Goal: Task Accomplishment & Management: Manage account settings

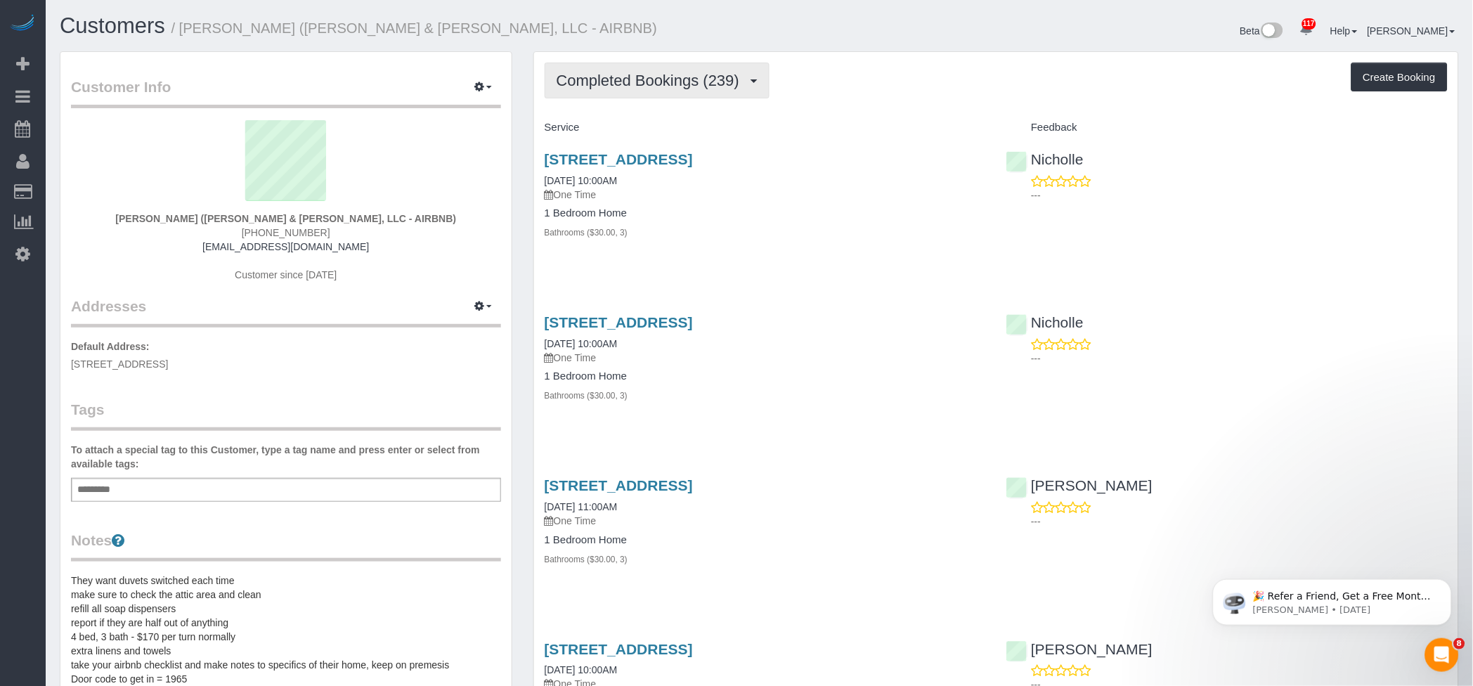
click at [685, 77] on span "Completed Bookings (239)" at bounding box center [652, 81] width 190 height 18
click at [652, 127] on link "Upcoming Bookings (14)" at bounding box center [623, 131] width 157 height 18
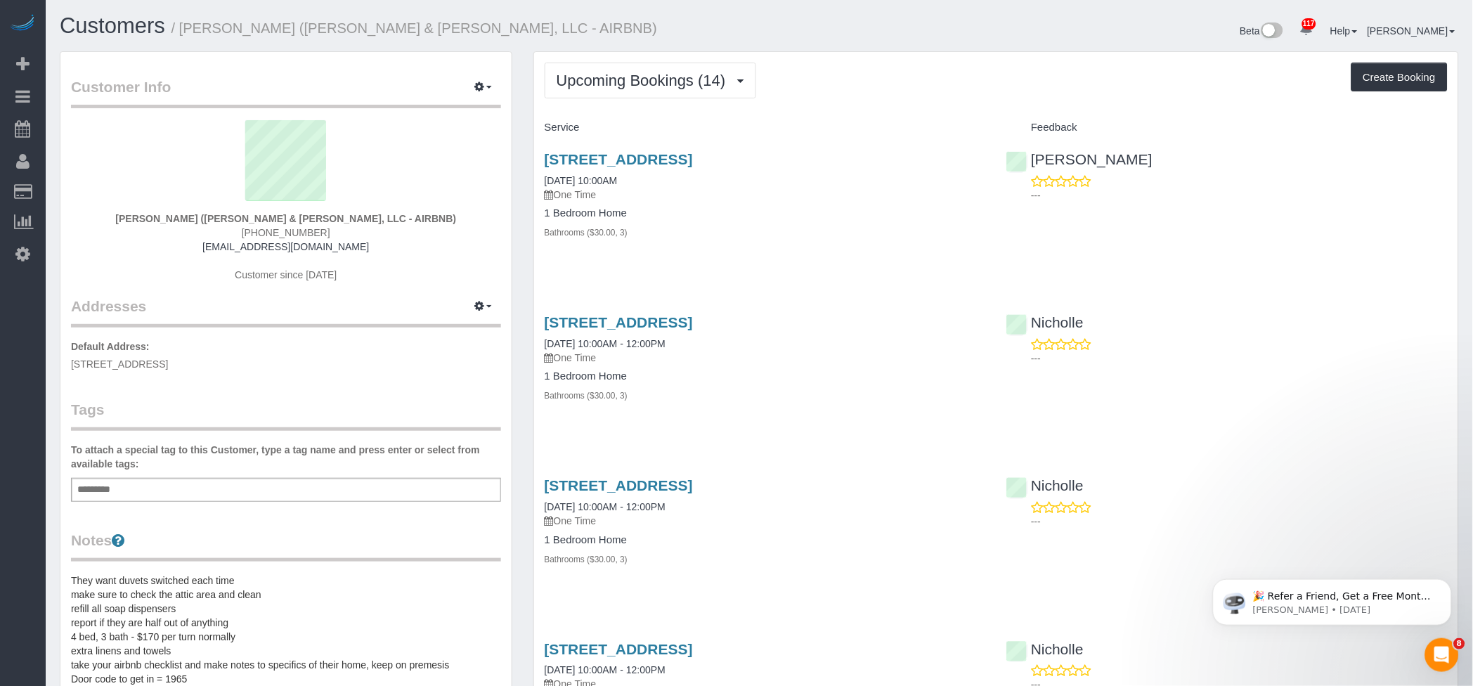
click at [719, 150] on div "868 40th Street, Des Moines, IA 50312 09/22/2025 10:00AM One Time 1 Bedroom Hom…" at bounding box center [765, 203] width 462 height 128
click at [693, 158] on link "[STREET_ADDRESS]" at bounding box center [619, 159] width 148 height 16
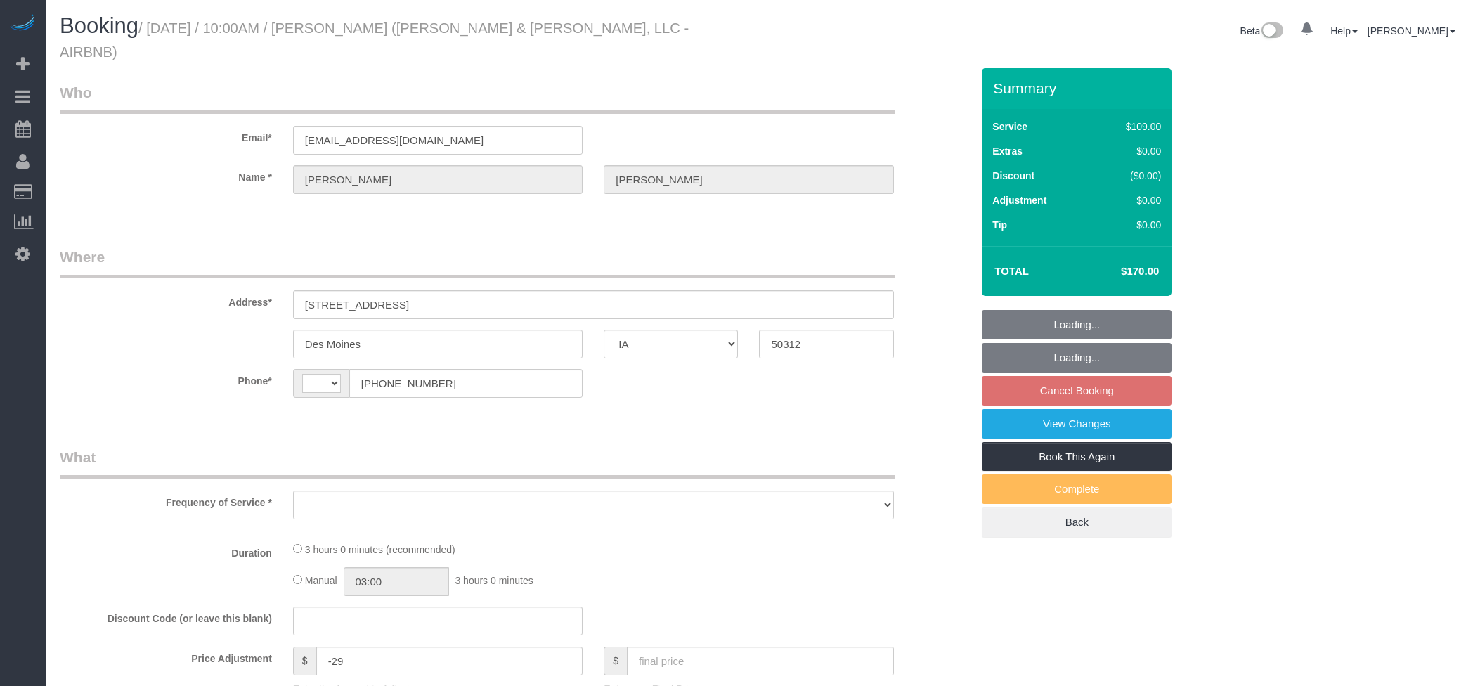
select select "IA"
select select "object:538"
select select "string:[GEOGRAPHIC_DATA]"
select select "object:806"
select select "3"
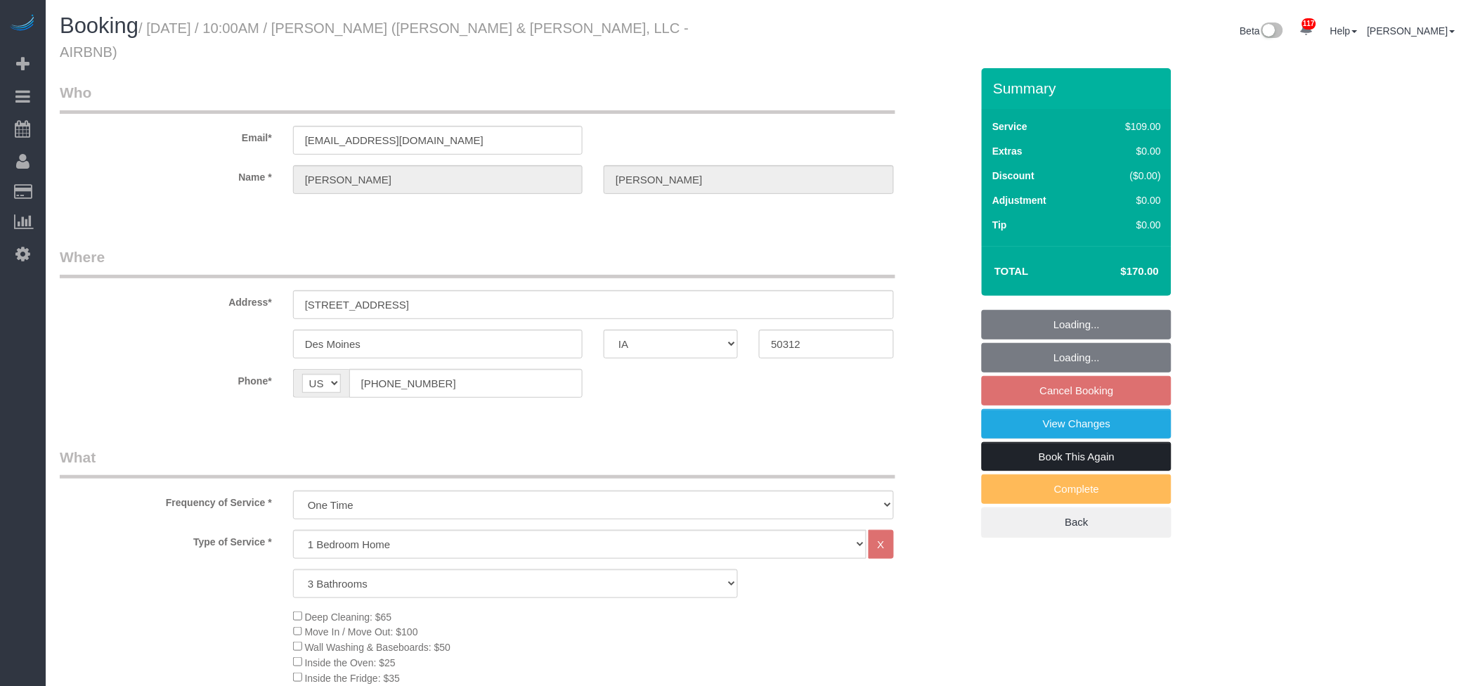
click at [1099, 442] on link "Book This Again" at bounding box center [1077, 457] width 190 height 30
select select "3"
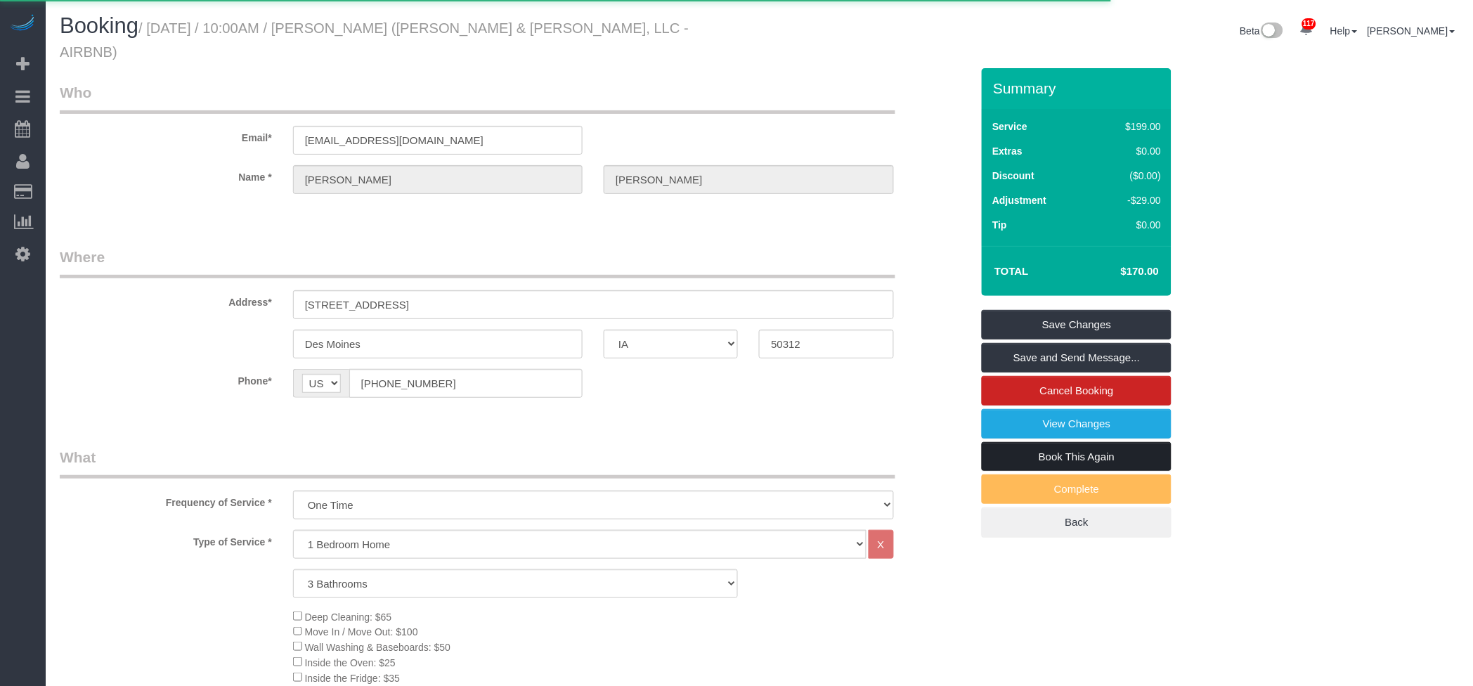
select select "IA"
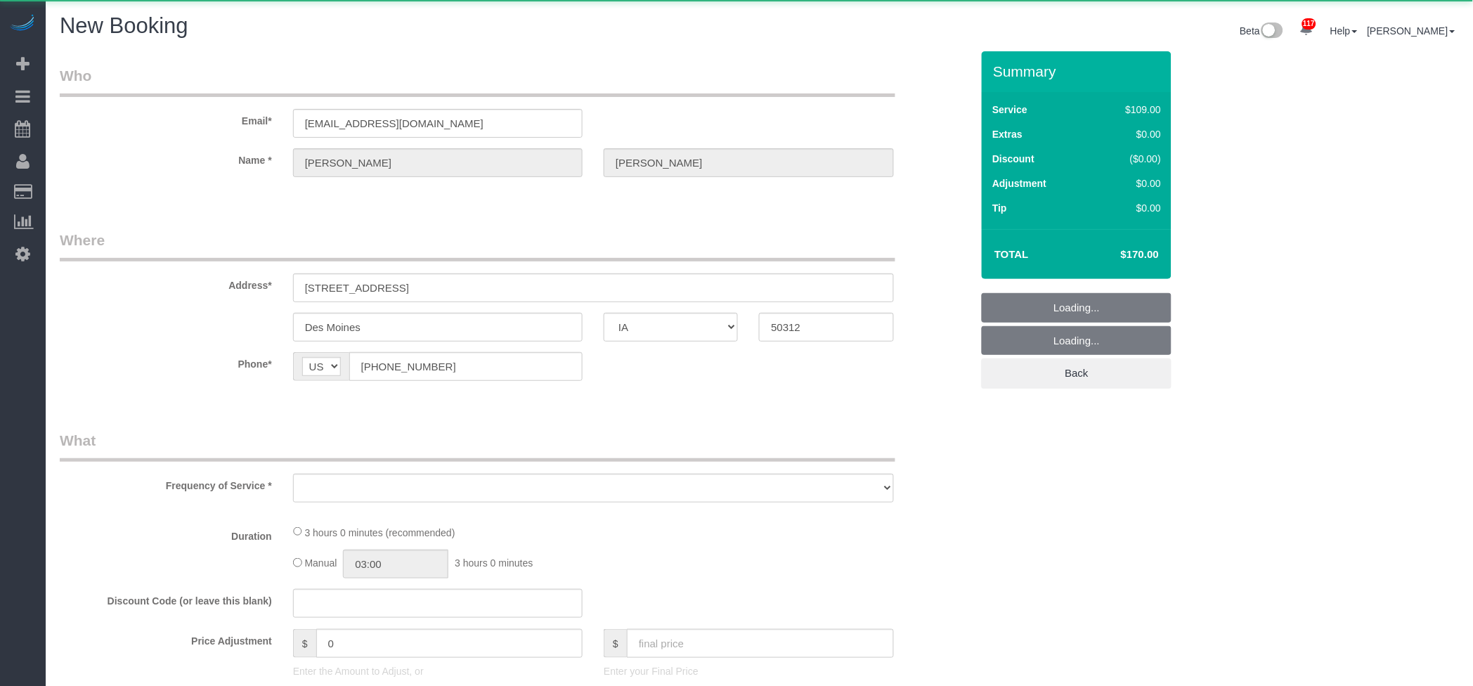
select select "string:fspay"
select select "object:1285"
select select "3"
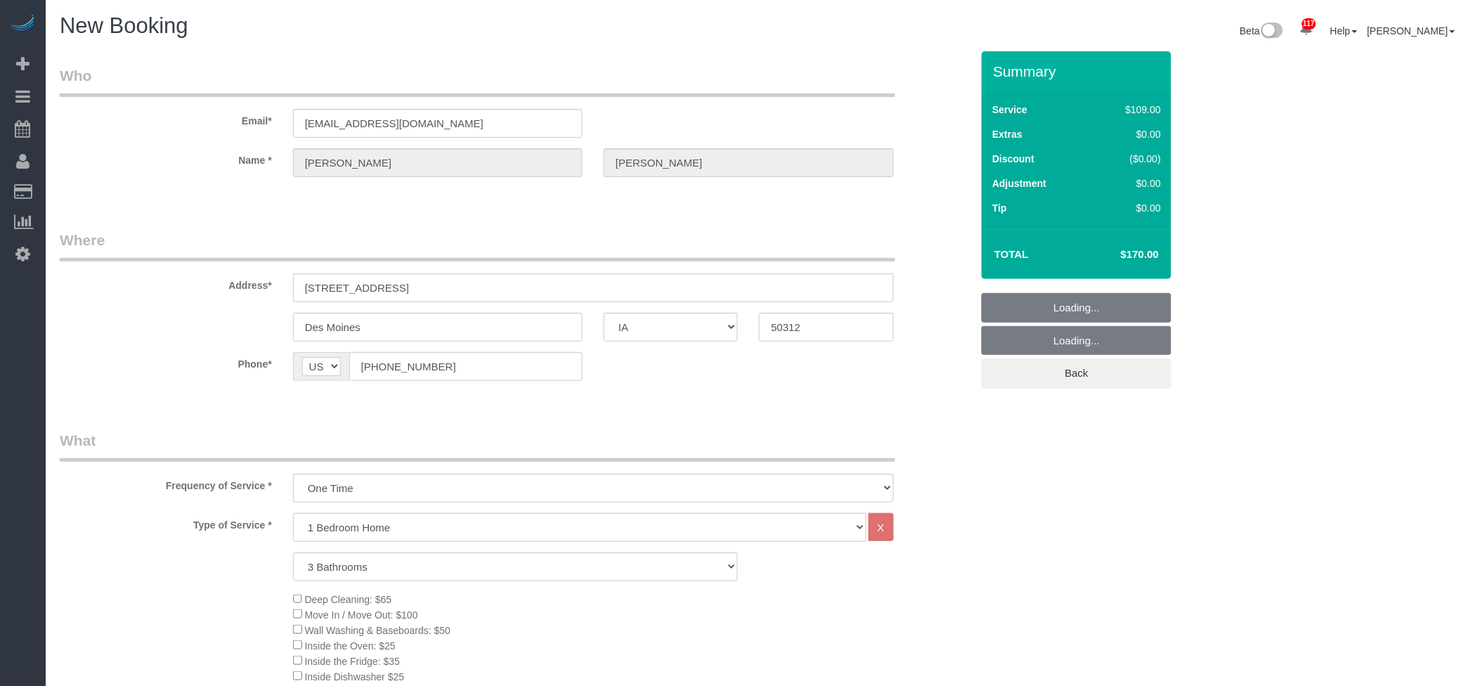
select select "object:1383"
select select "3"
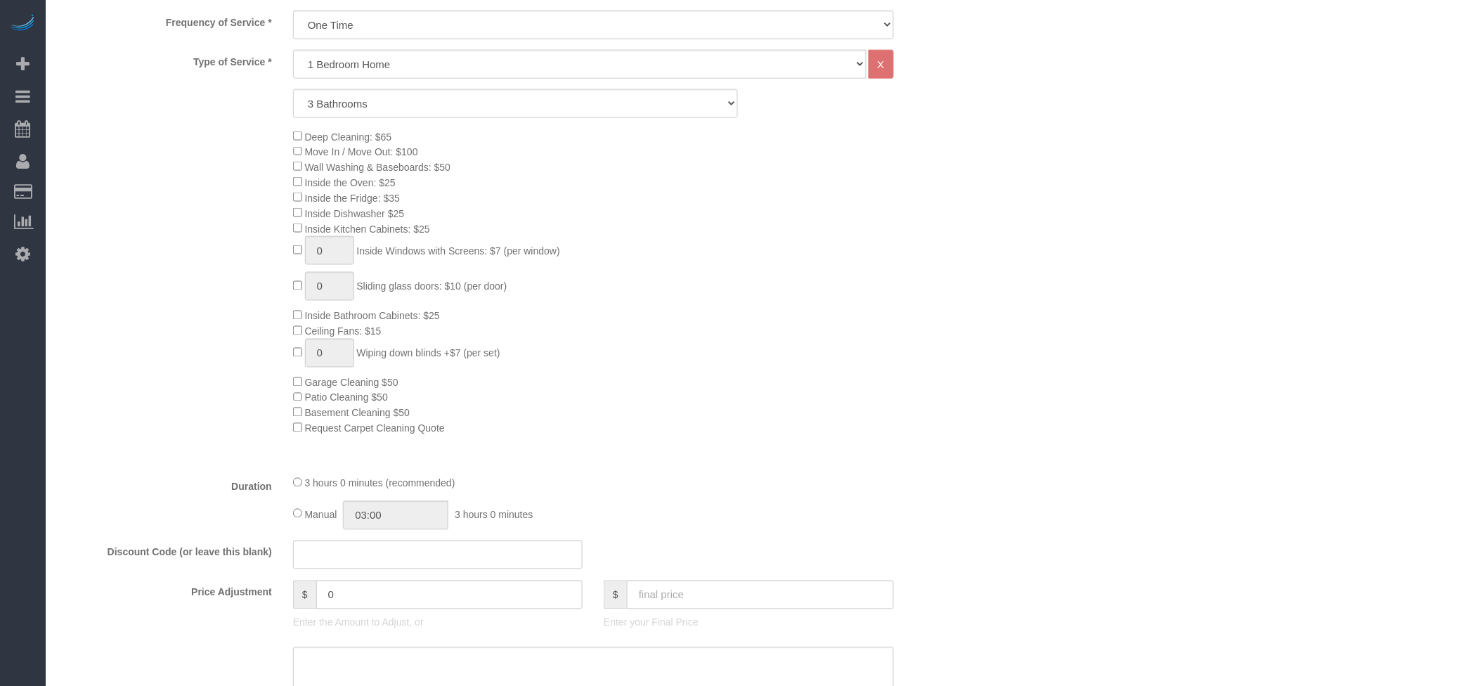
scroll to position [656, 0]
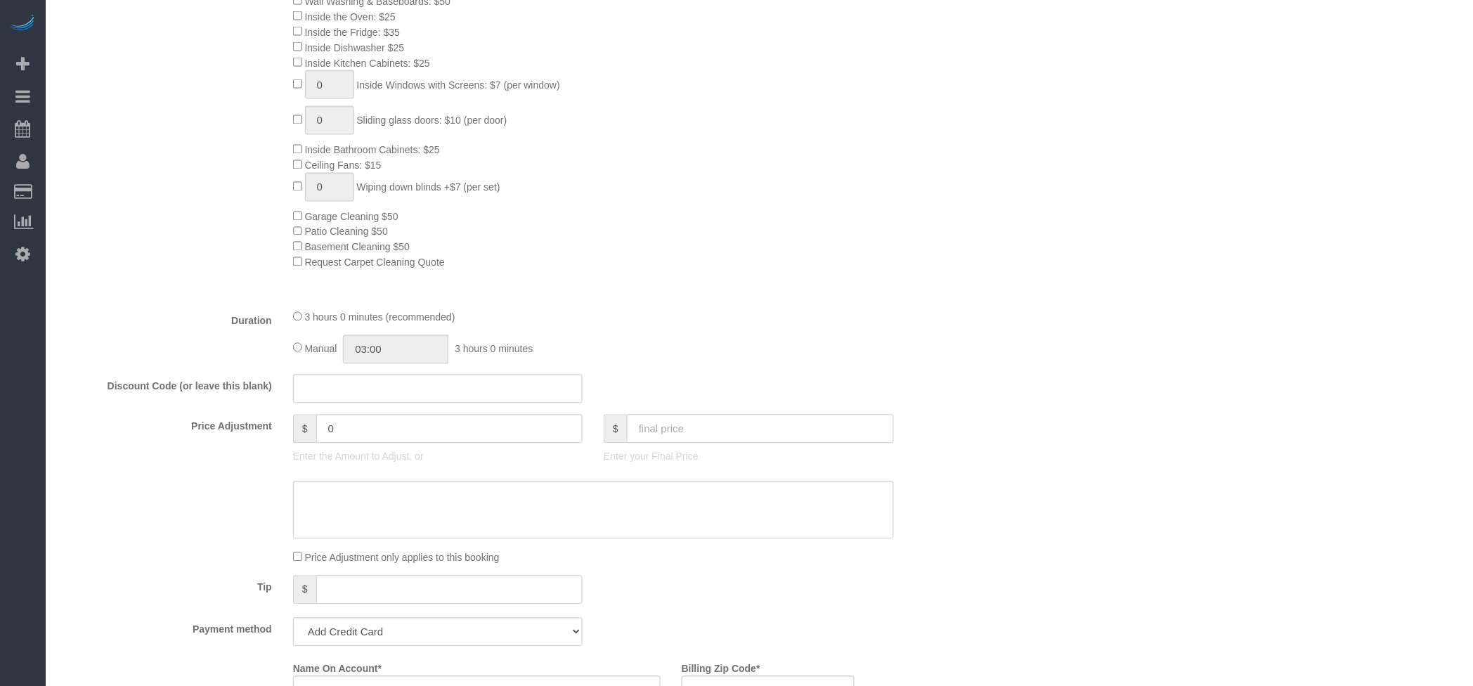
click at [780, 437] on input "text" at bounding box center [760, 429] width 267 height 29
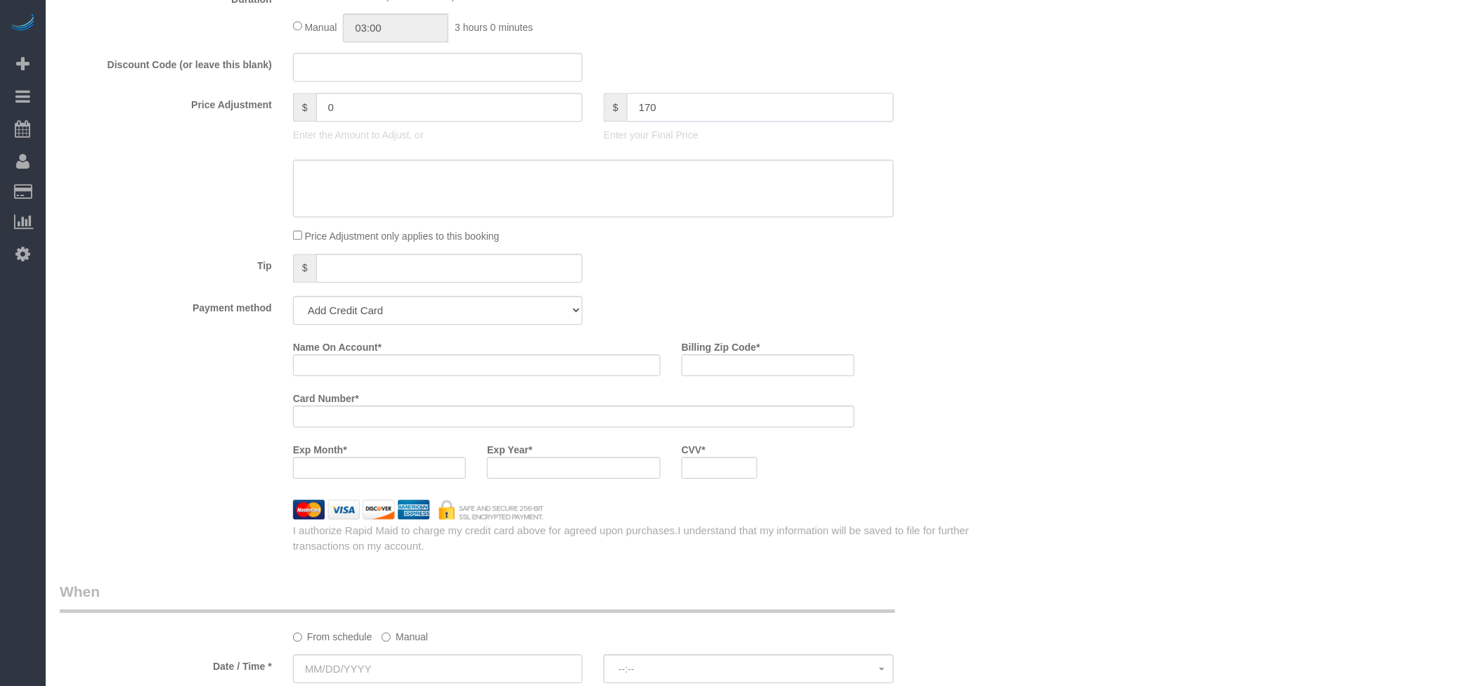
scroll to position [1030, 0]
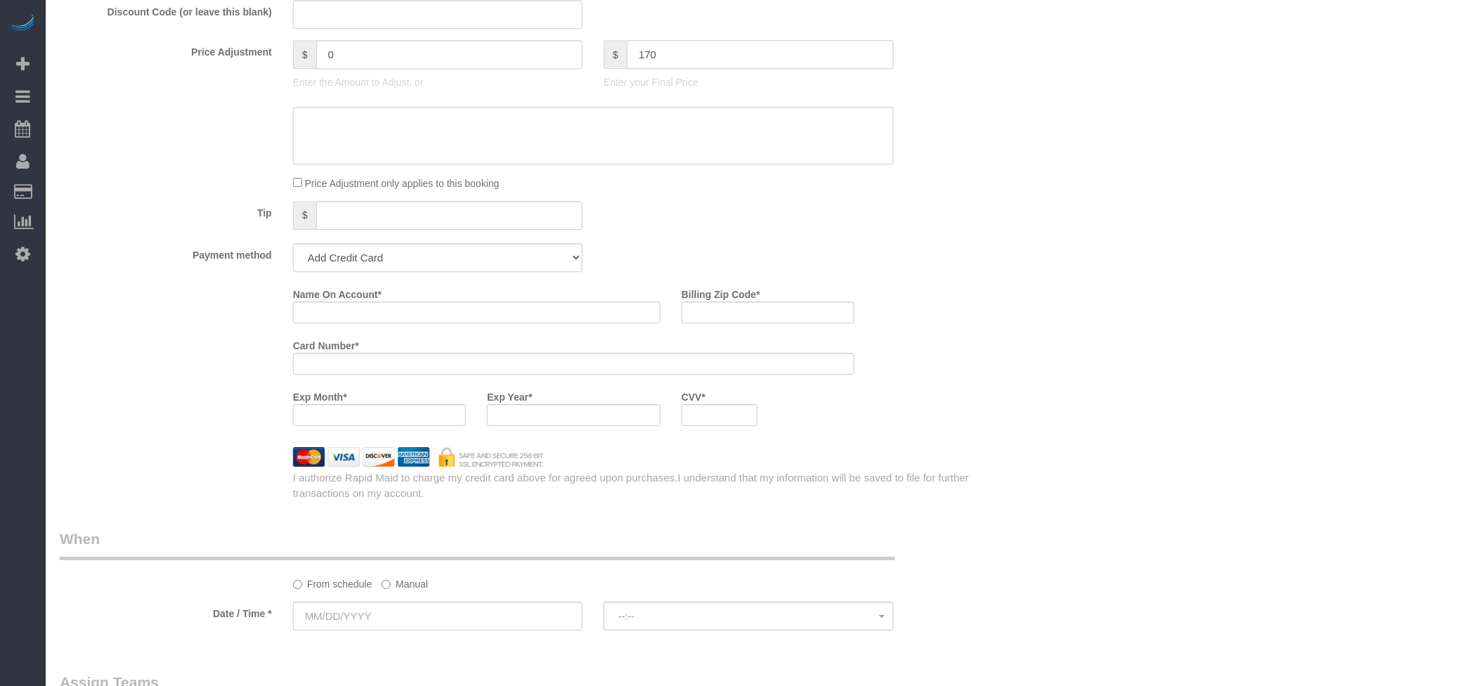
type input "170"
click at [420, 250] on select "Add Credit Card Cash Check Paypal" at bounding box center [438, 257] width 290 height 29
type input "-29"
select select "string:check"
click at [293, 250] on select "Add Credit Card Cash Check Paypal" at bounding box center [438, 257] width 290 height 29
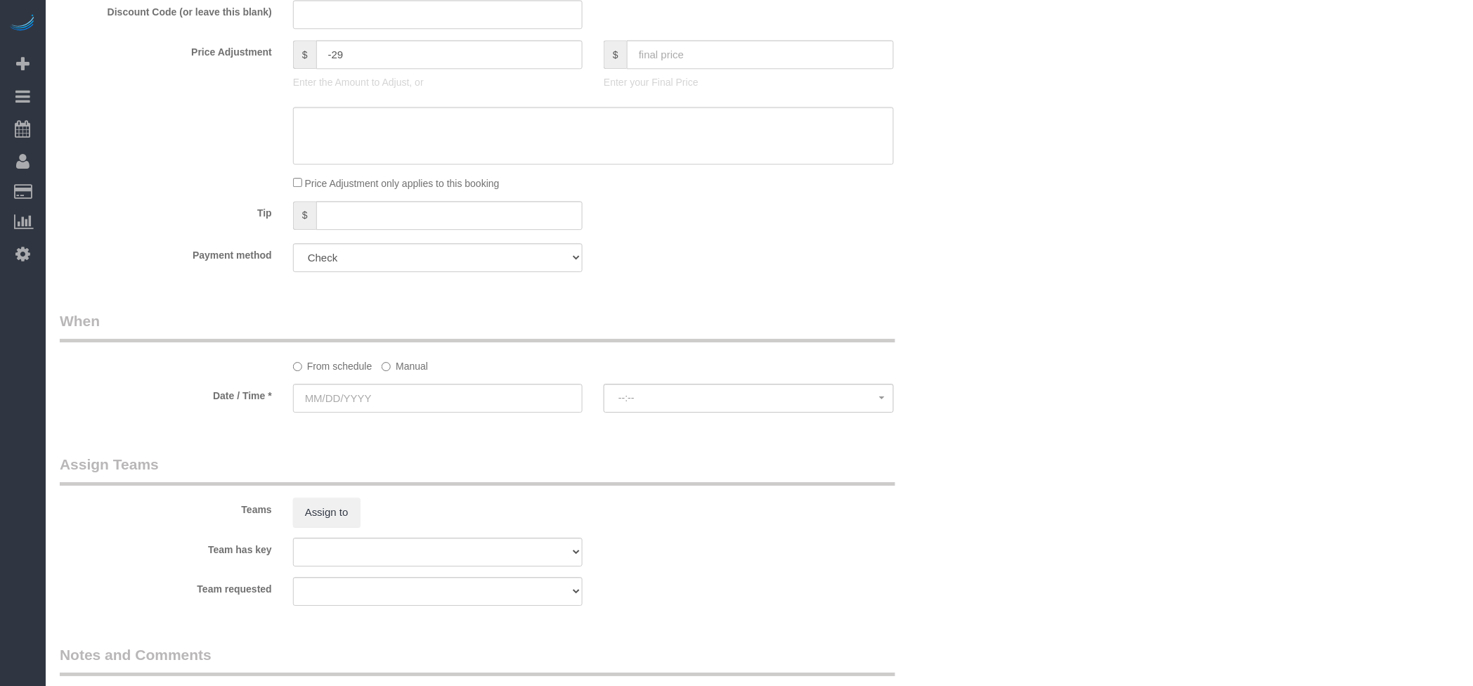
click at [403, 370] on label "Manual" at bounding box center [405, 363] width 46 height 19
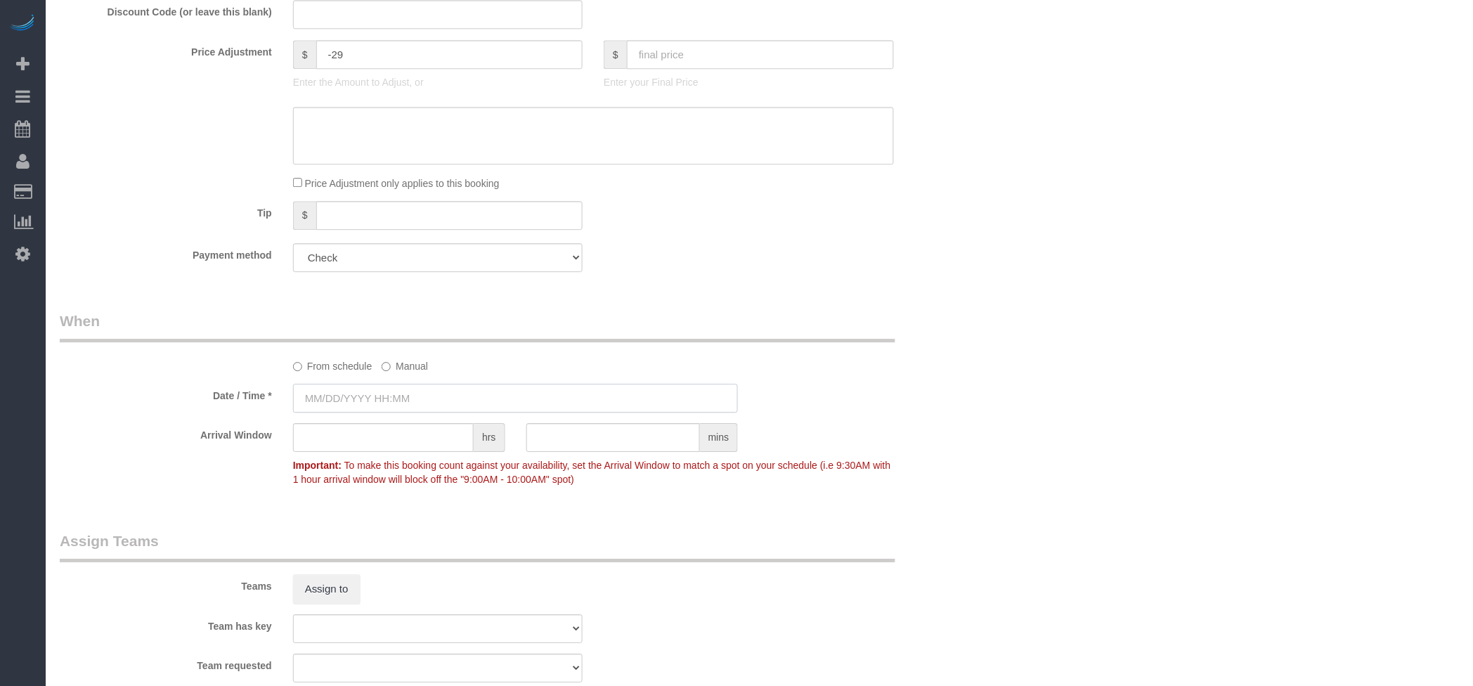
click at [363, 404] on input "text" at bounding box center [516, 398] width 446 height 29
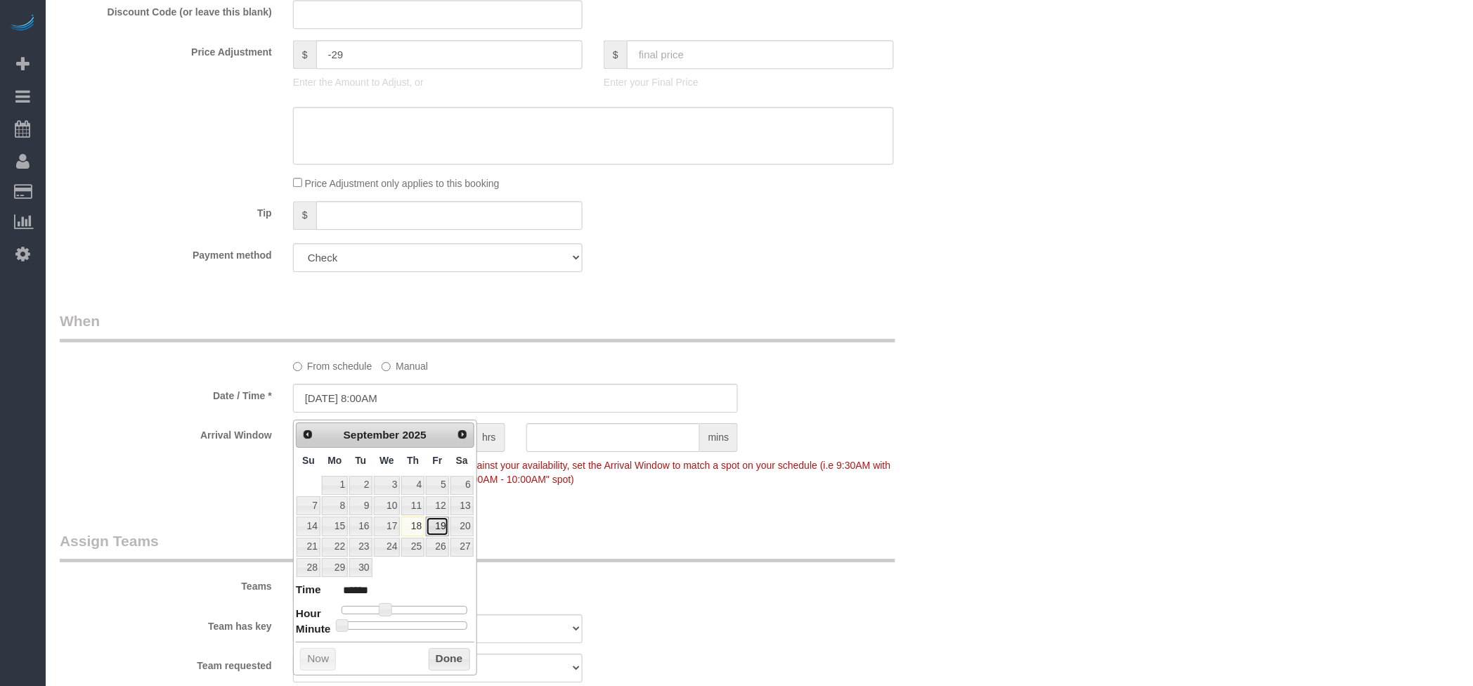
click at [444, 524] on link "19" at bounding box center [437, 526] width 22 height 19
type input "[DATE] 9:00AM"
type input "******"
type input "[DATE] 10:00AM"
type input "*******"
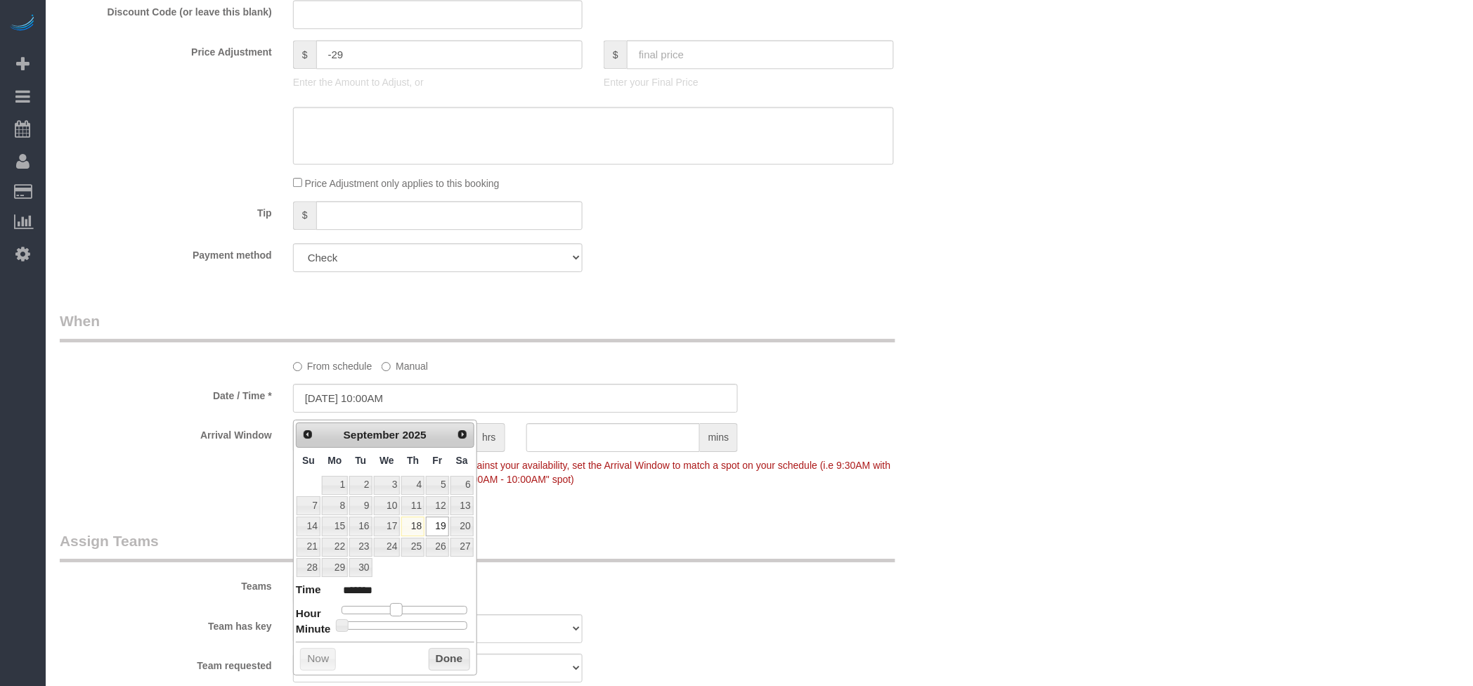
type input "[DATE] 9:00AM"
type input "******"
type input "[DATE] 10:00AM"
type input "*******"
drag, startPoint x: 382, startPoint y: 606, endPoint x: 394, endPoint y: 607, distance: 12.0
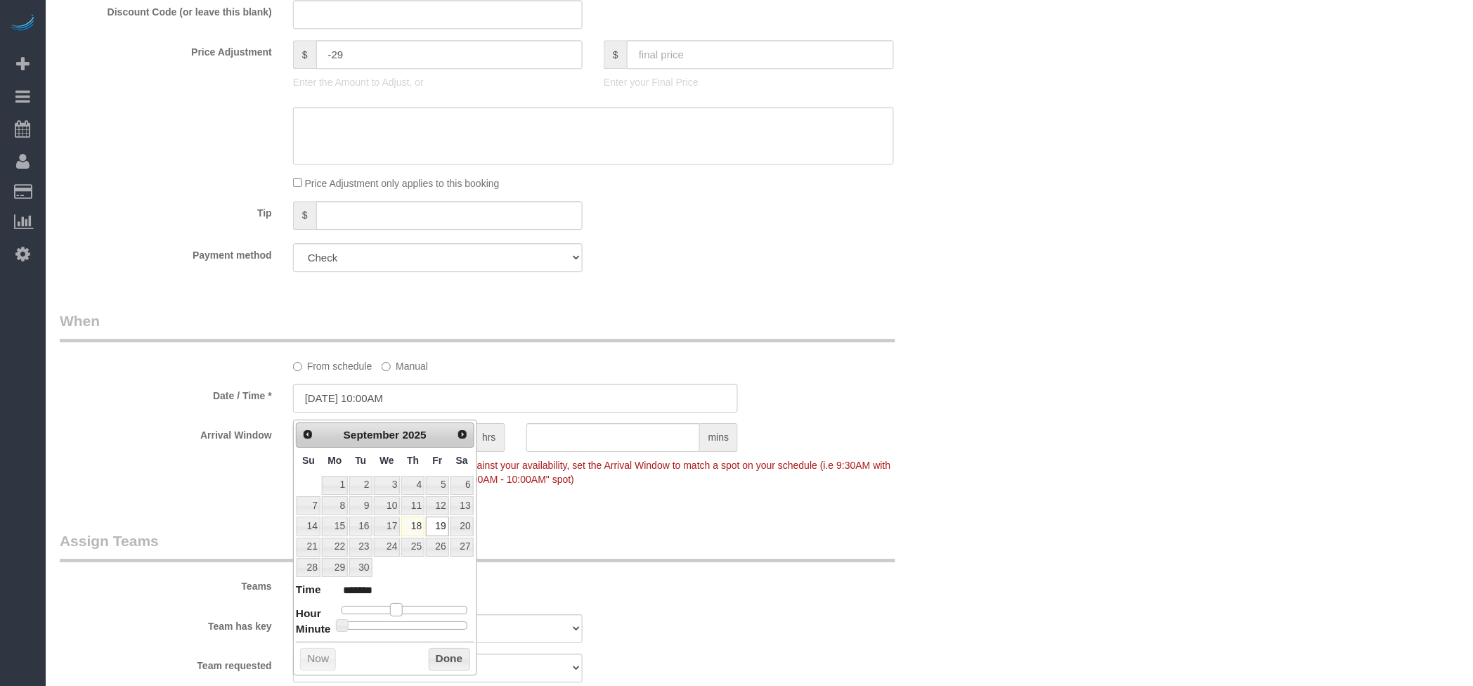
click at [394, 607] on span at bounding box center [396, 609] width 13 height 13
click at [456, 666] on button "Done" at bounding box center [449, 659] width 41 height 22
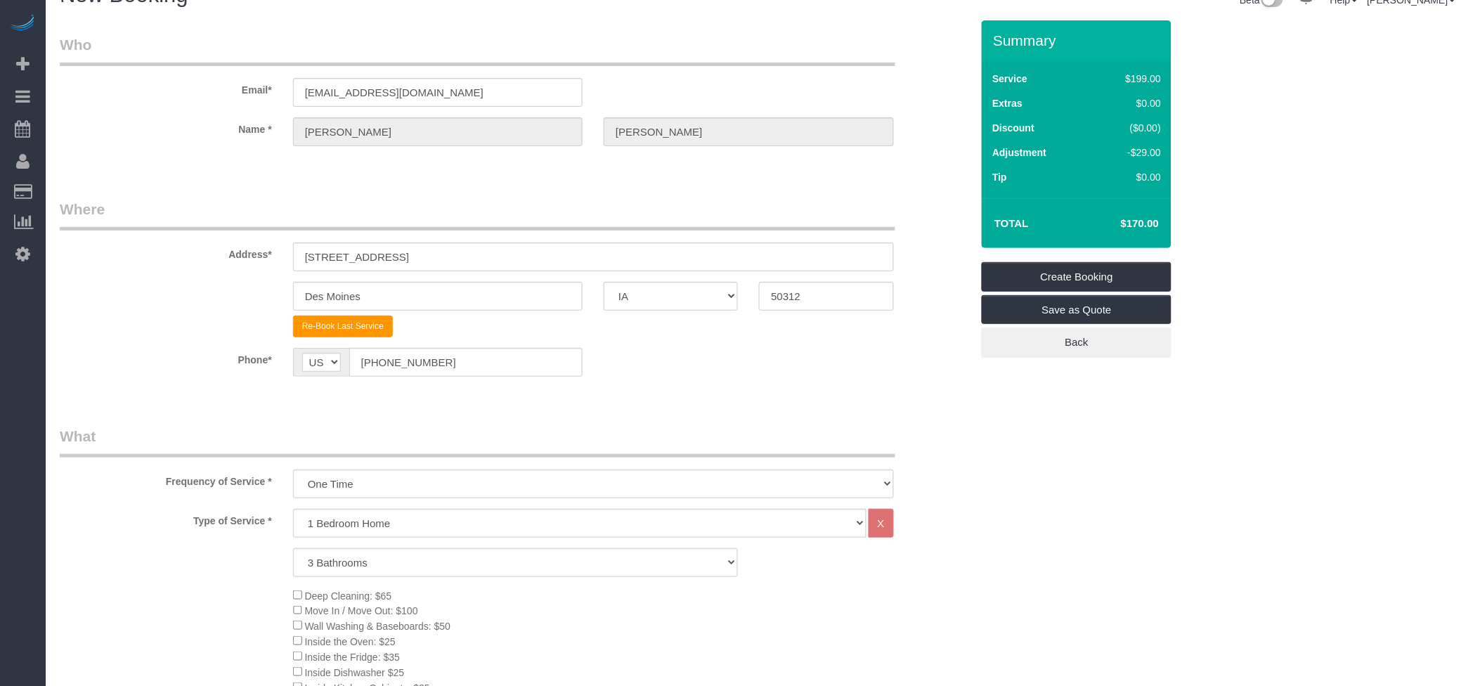
scroll to position [0, 0]
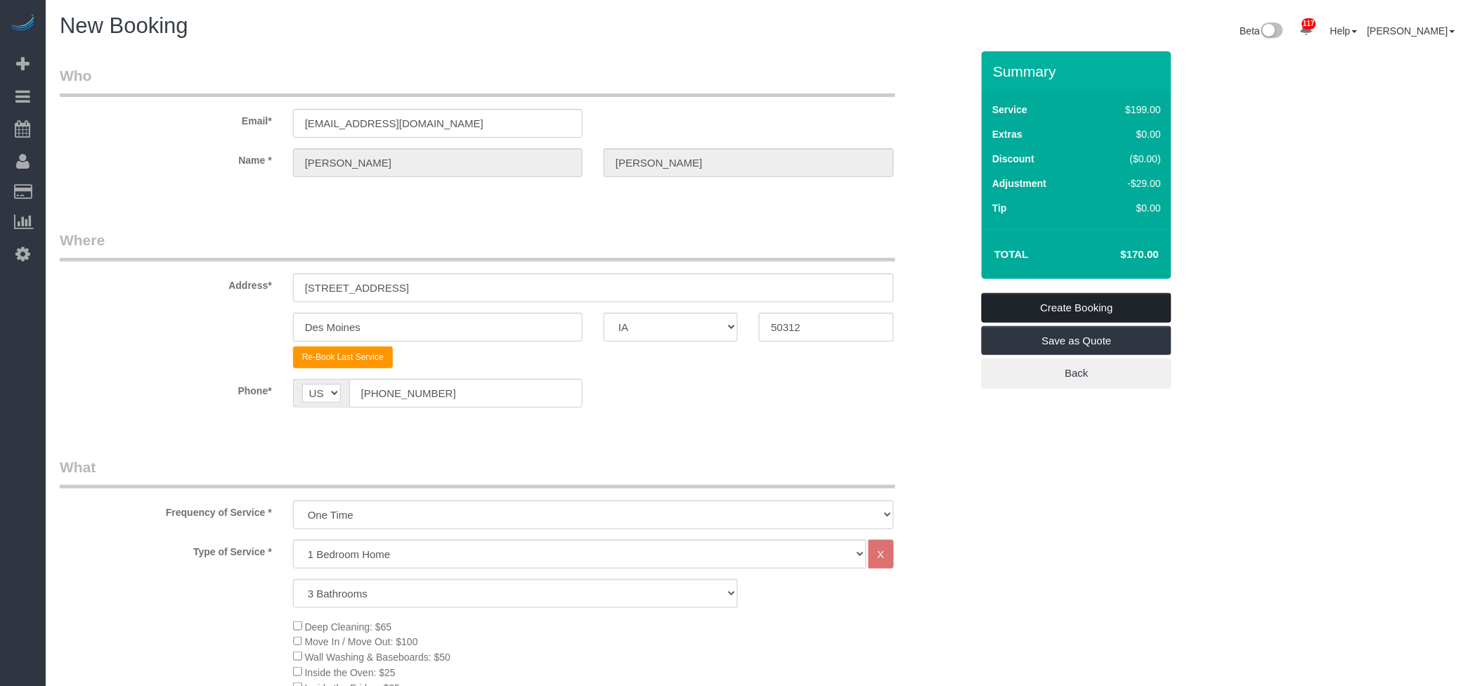
click at [1112, 293] on link "Create Booking" at bounding box center [1077, 308] width 190 height 30
